Goal: Information Seeking & Learning: Check status

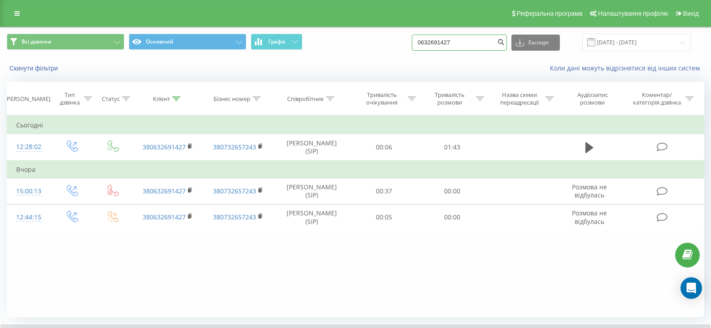
drag, startPoint x: 0, startPoint y: 0, endPoint x: 425, endPoint y: 44, distance: 426.8
click at [425, 44] on input "0632691427" at bounding box center [459, 43] width 95 height 16
paste input "4684890"
type input "0634684890"
click at [505, 39] on icon "submit" at bounding box center [501, 40] width 8 height 5
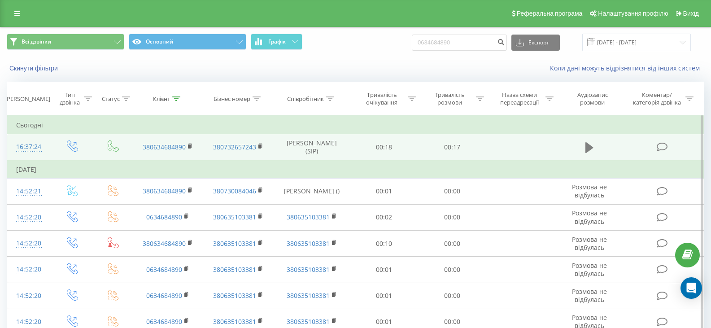
click at [590, 148] on icon at bounding box center [590, 147] width 8 height 11
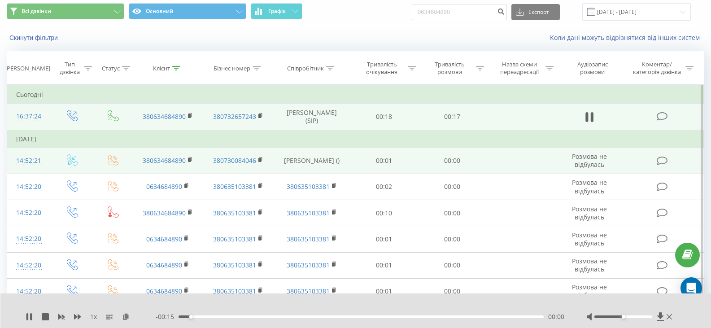
scroll to position [45, 0]
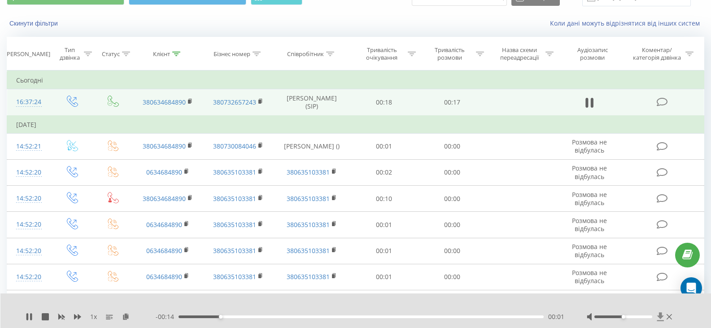
click at [661, 317] on icon at bounding box center [660, 316] width 7 height 9
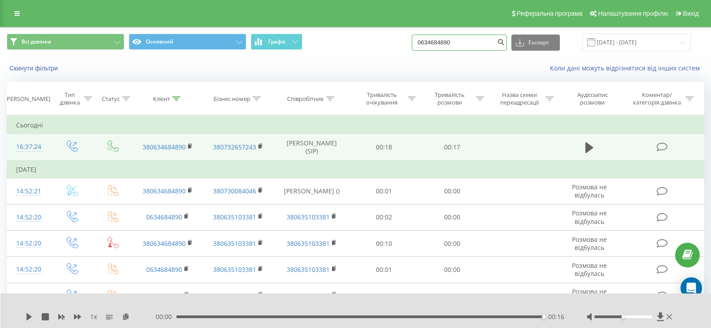
drag, startPoint x: 460, startPoint y: 42, endPoint x: 419, endPoint y: 42, distance: 40.8
click at [419, 42] on div "Всі дзвінки Основний Графік 0634684890 Експорт .csv .xls .xlsx 19.06.2025 - 19.…" at bounding box center [356, 43] width 698 height 18
paste input "982400089"
type input "0982400089"
click at [505, 44] on icon "submit" at bounding box center [501, 40] width 8 height 5
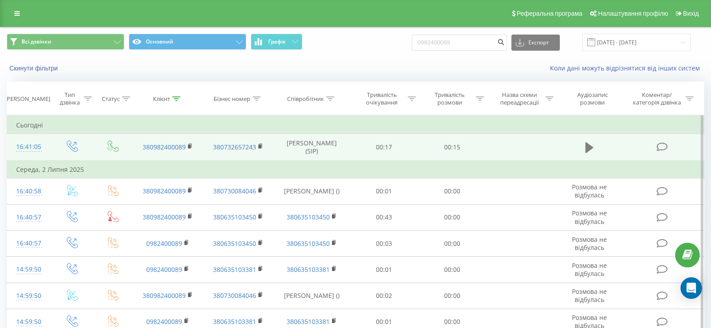
click at [591, 145] on icon at bounding box center [590, 147] width 8 height 13
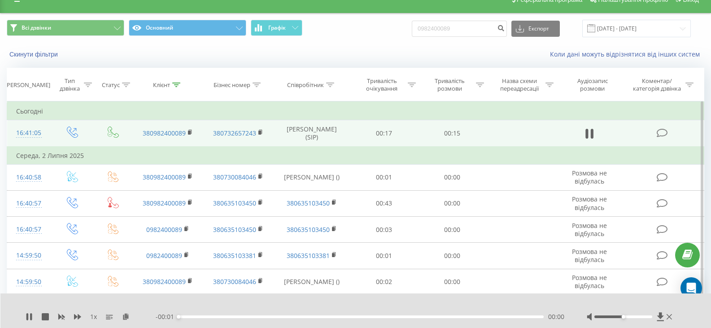
scroll to position [90, 0]
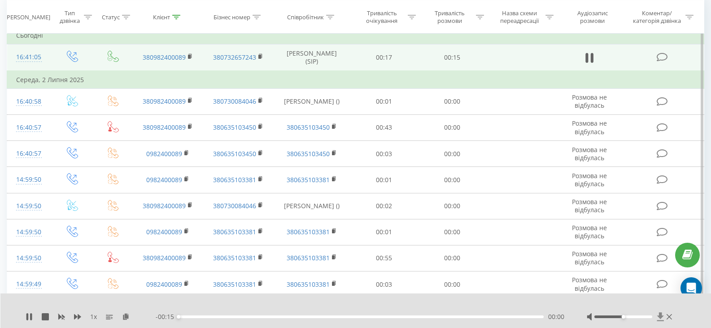
click at [661, 317] on icon at bounding box center [660, 316] width 7 height 9
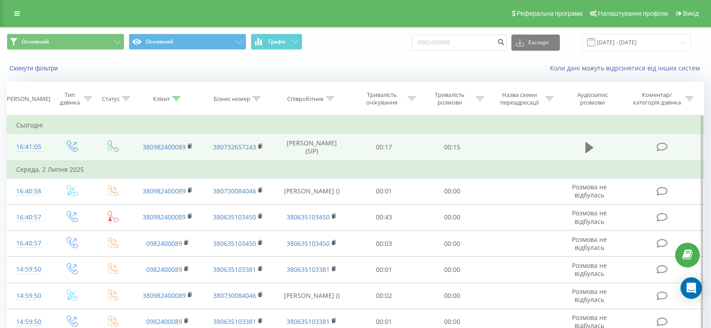
click at [592, 151] on icon at bounding box center [590, 147] width 8 height 13
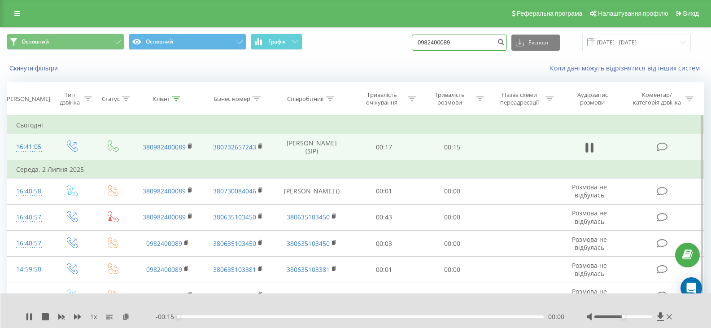
drag, startPoint x: 468, startPoint y: 41, endPoint x: 424, endPoint y: 44, distance: 44.1
click at [424, 44] on input "0982400089" at bounding box center [459, 43] width 95 height 16
click at [31, 315] on icon at bounding box center [31, 316] width 2 height 7
paste input "64712776"
type input "0964712776"
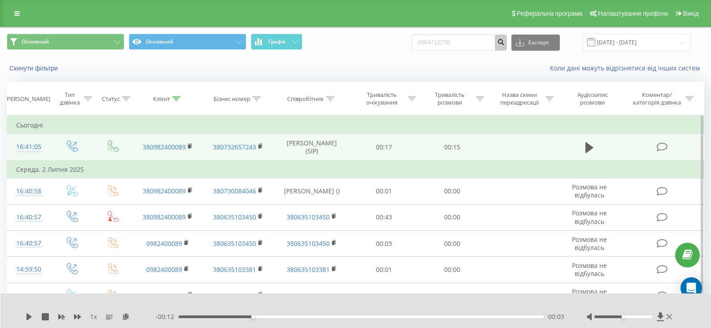
click at [505, 44] on icon "submit" at bounding box center [501, 40] width 8 height 5
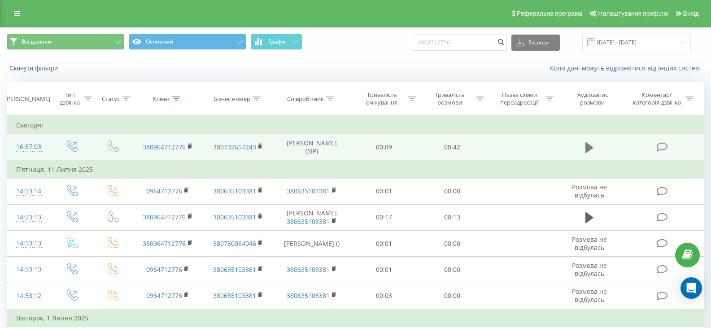
click at [584, 147] on button at bounding box center [589, 147] width 13 height 13
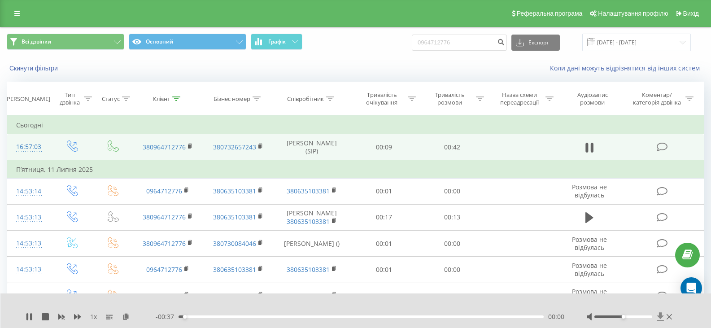
click at [660, 315] on icon at bounding box center [660, 316] width 7 height 9
drag, startPoint x: 464, startPoint y: 40, endPoint x: 427, endPoint y: 40, distance: 36.4
click at [427, 40] on input "0964712776" at bounding box center [459, 43] width 95 height 16
paste input "9282853"
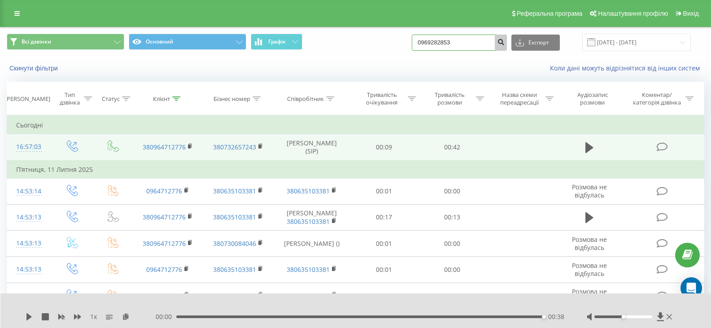
type input "0969282853"
click at [505, 43] on icon "submit" at bounding box center [501, 40] width 8 height 5
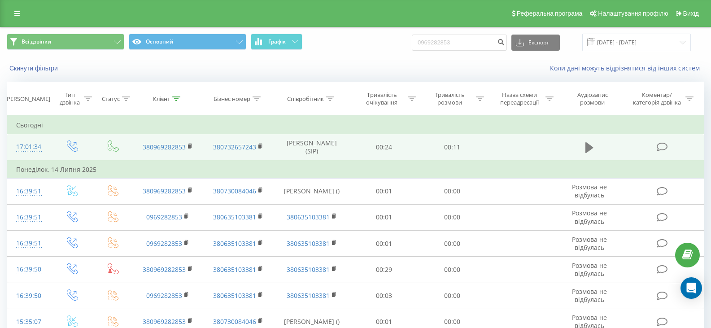
click at [592, 145] on icon at bounding box center [590, 147] width 8 height 13
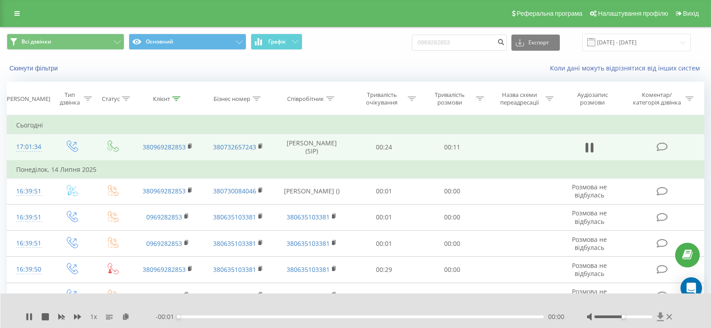
click at [661, 321] on span at bounding box center [661, 316] width 8 height 9
click at [658, 318] on icon at bounding box center [661, 316] width 8 height 9
click at [660, 319] on icon at bounding box center [661, 316] width 8 height 9
click at [664, 318] on icon at bounding box center [661, 316] width 8 height 9
click at [660, 317] on icon at bounding box center [660, 316] width 7 height 9
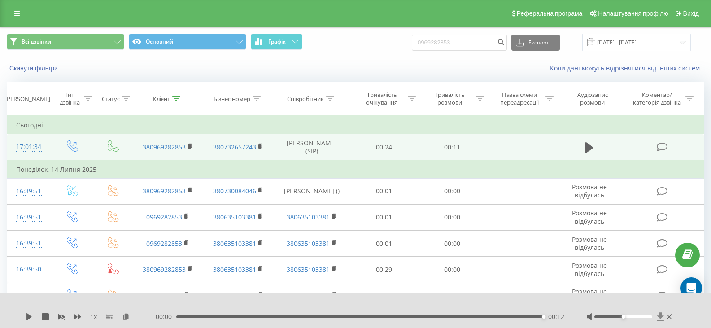
click at [660, 318] on icon at bounding box center [660, 316] width 7 height 9
click at [662, 311] on div "1 x 00:00 00:12 00:12" at bounding box center [355, 310] width 711 height 35
click at [661, 317] on icon at bounding box center [660, 316] width 7 height 9
click at [664, 315] on icon at bounding box center [661, 316] width 8 height 9
click at [658, 316] on icon at bounding box center [660, 316] width 7 height 9
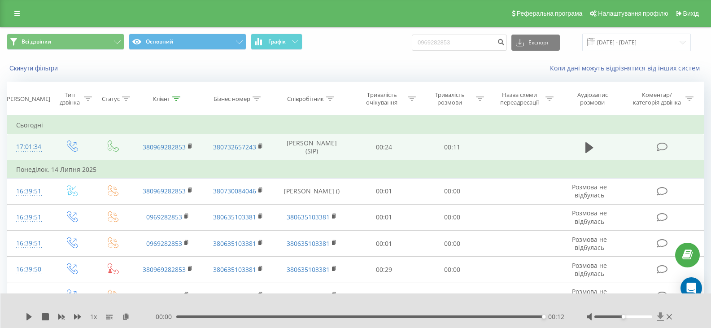
click at [660, 315] on icon at bounding box center [660, 316] width 7 height 9
drag, startPoint x: 467, startPoint y: 33, endPoint x: 460, endPoint y: 40, distance: 9.2
click at [427, 35] on div "Всі дзвінки Основний Графік 0969282853 Експорт .csv .xls .xlsx 19.06.2025 - 19.…" at bounding box center [355, 42] width 710 height 30
drag, startPoint x: 459, startPoint y: 44, endPoint x: 421, endPoint y: 42, distance: 38.2
click at [421, 42] on input "0969282853" at bounding box center [459, 43] width 95 height 16
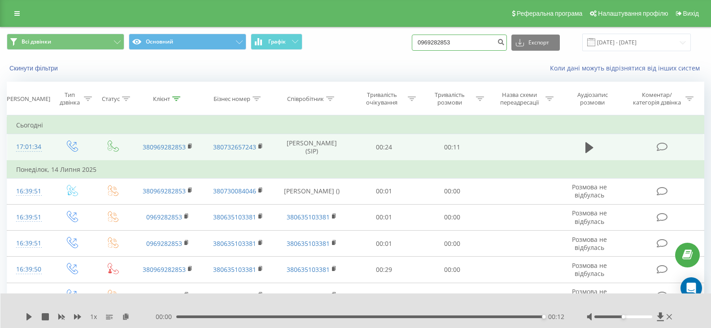
paste input "82400089"
type input "0982400089"
click at [505, 43] on icon "submit" at bounding box center [501, 40] width 8 height 5
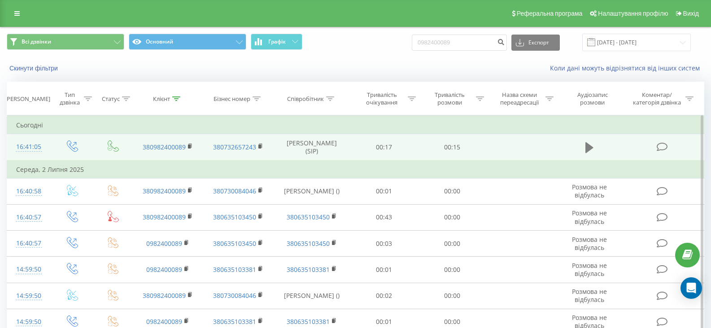
click at [587, 146] on icon at bounding box center [590, 147] width 8 height 11
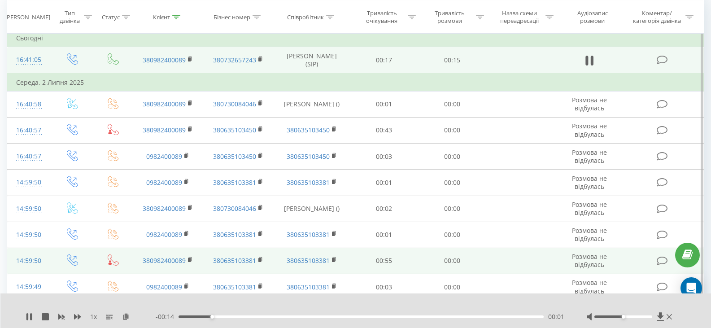
scroll to position [90, 0]
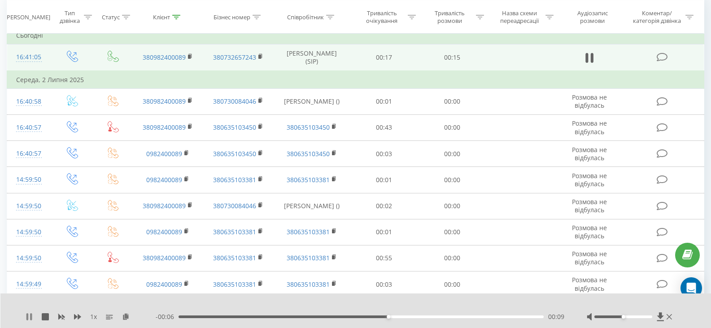
click at [28, 318] on icon at bounding box center [27, 316] width 2 height 7
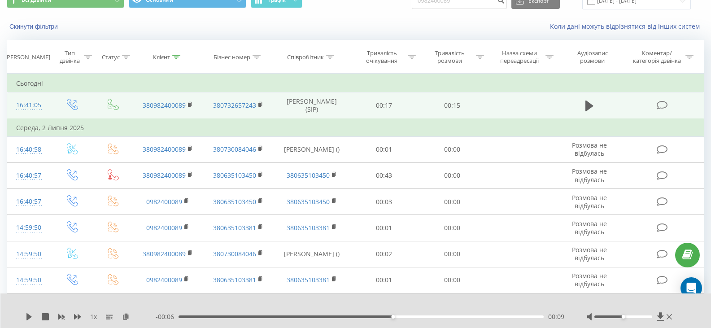
scroll to position [0, 0]
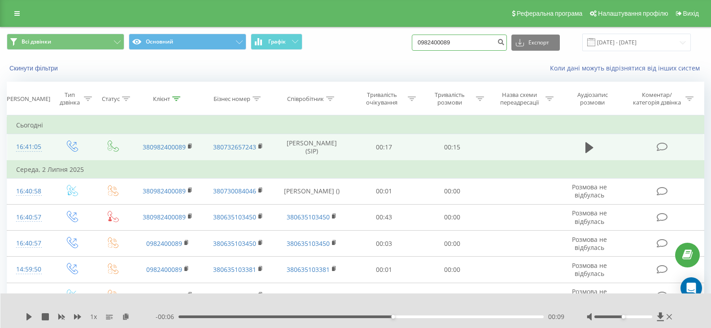
drag, startPoint x: 463, startPoint y: 40, endPoint x: 425, endPoint y: 42, distance: 38.2
click at [425, 42] on input "0982400089" at bounding box center [459, 43] width 95 height 16
paste input "666624222"
type input "0666624222"
click at [505, 44] on icon "submit" at bounding box center [501, 40] width 8 height 5
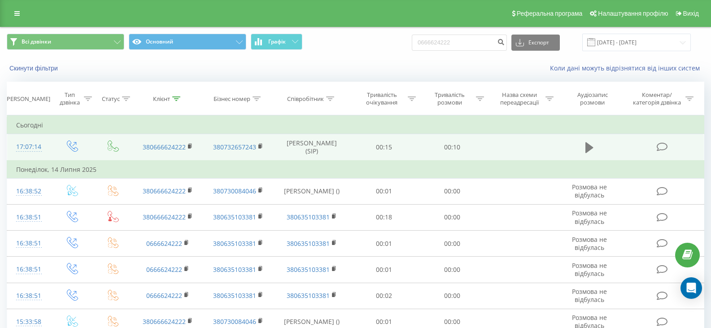
click at [590, 145] on icon at bounding box center [590, 147] width 8 height 11
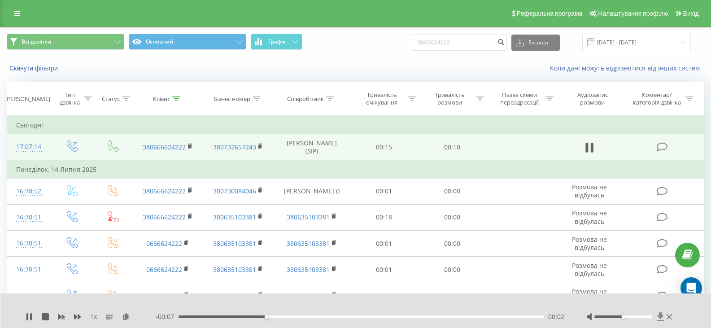
click at [658, 315] on icon at bounding box center [661, 316] width 8 height 9
